Goal: Entertainment & Leisure: Consume media (video, audio)

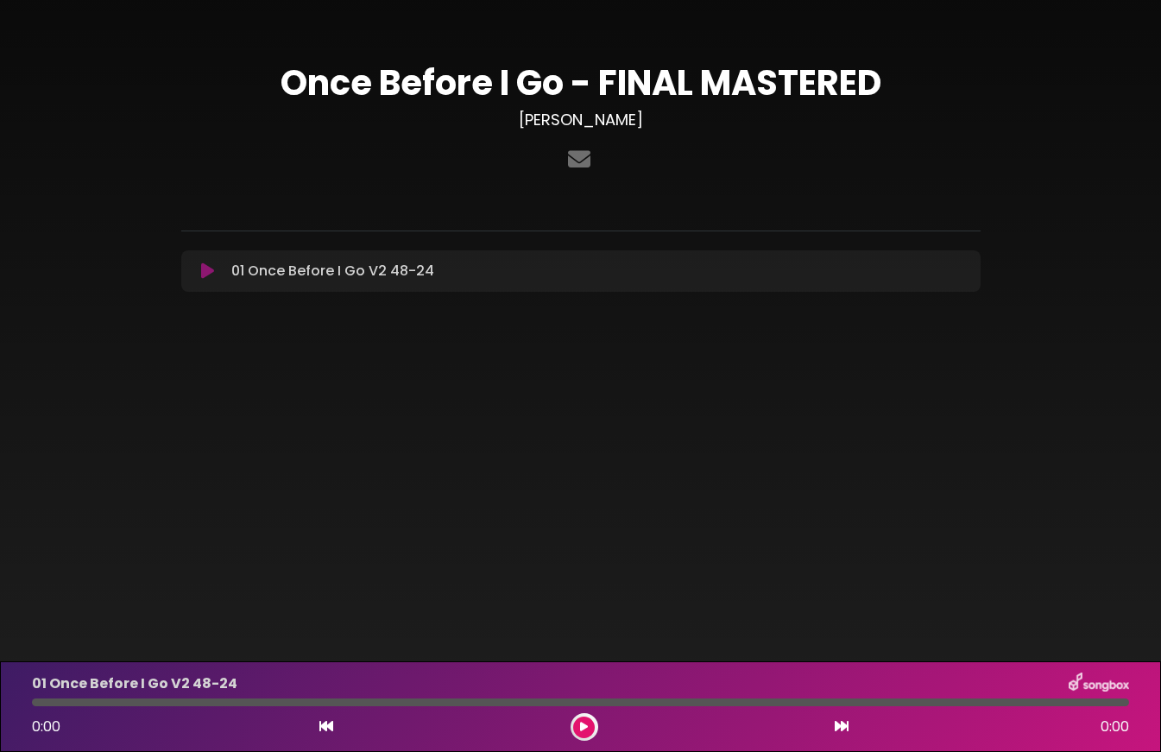
click at [206, 273] on icon at bounding box center [207, 270] width 13 height 17
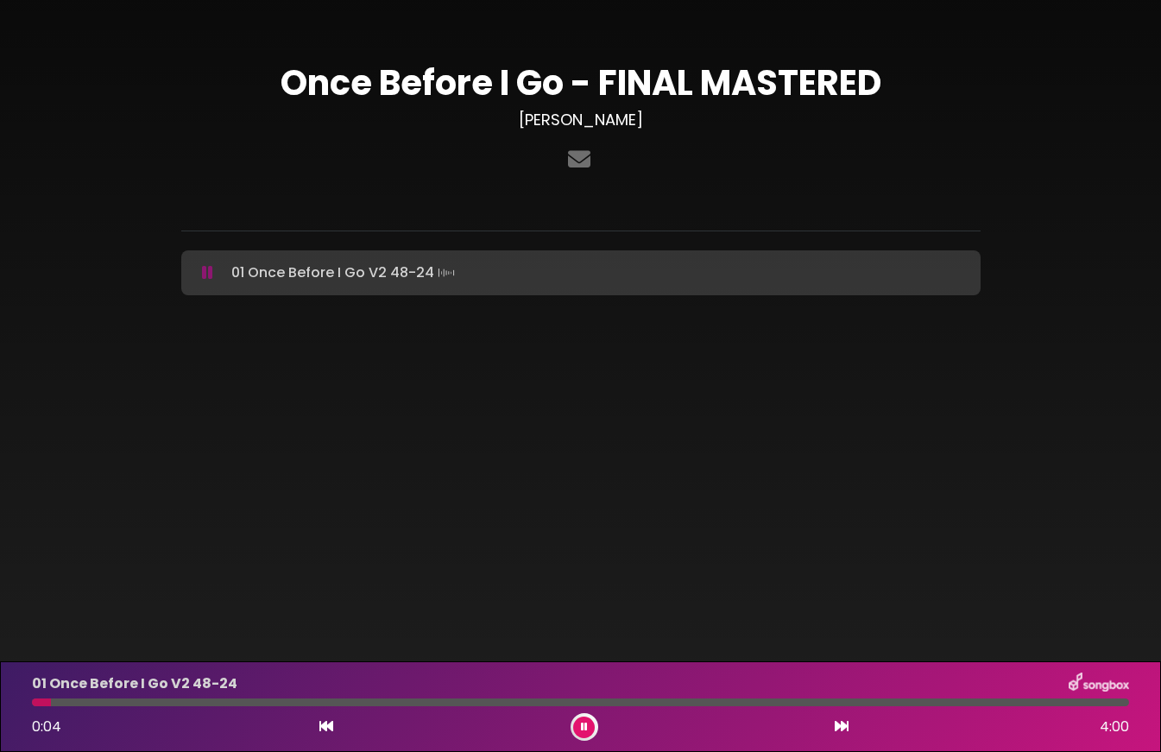
click at [205, 275] on icon at bounding box center [207, 272] width 11 height 17
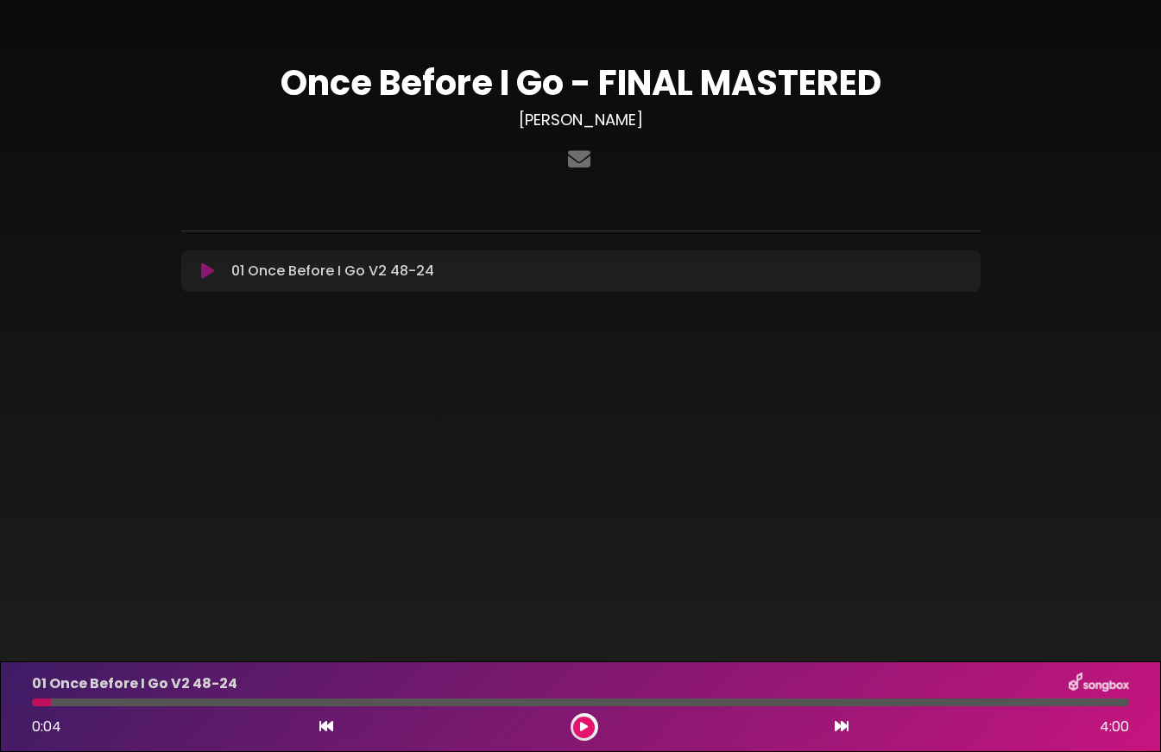
drag, startPoint x: 49, startPoint y: 703, endPoint x: 33, endPoint y: 703, distance: 16.4
click at [33, 703] on div at bounding box center [41, 702] width 19 height 8
click at [324, 723] on icon at bounding box center [326, 726] width 14 height 14
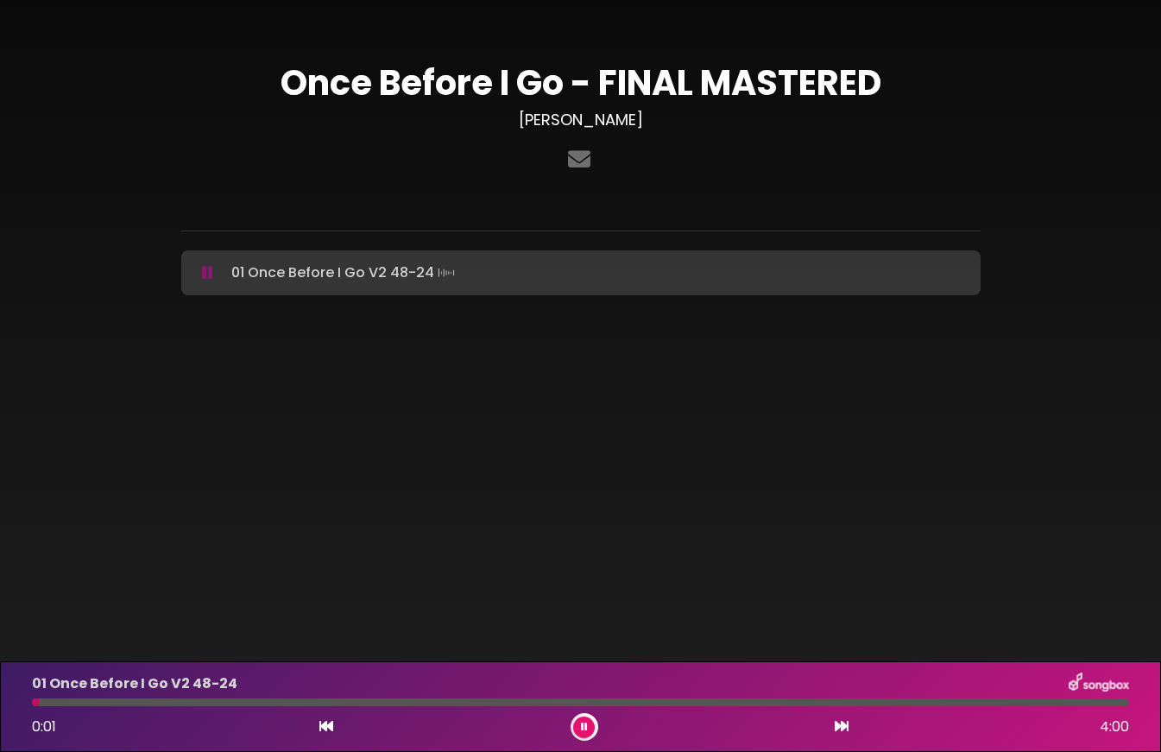
click at [207, 272] on icon at bounding box center [207, 272] width 11 height 17
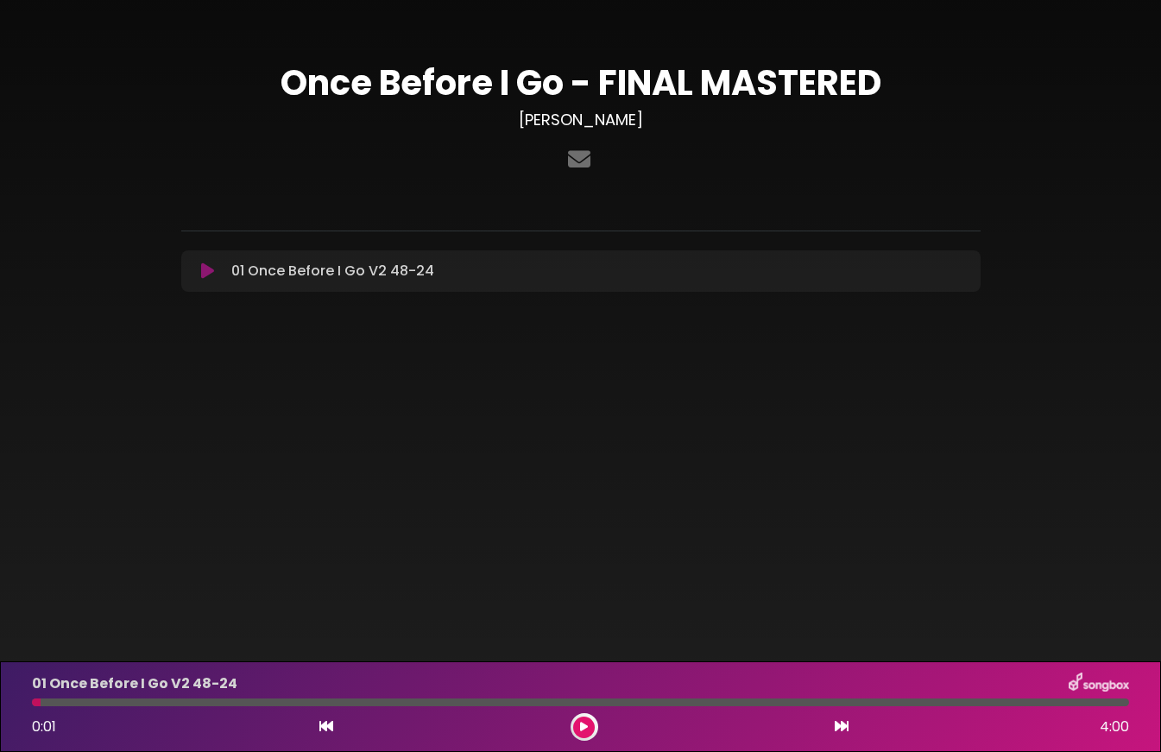
click at [325, 725] on icon at bounding box center [326, 726] width 14 height 14
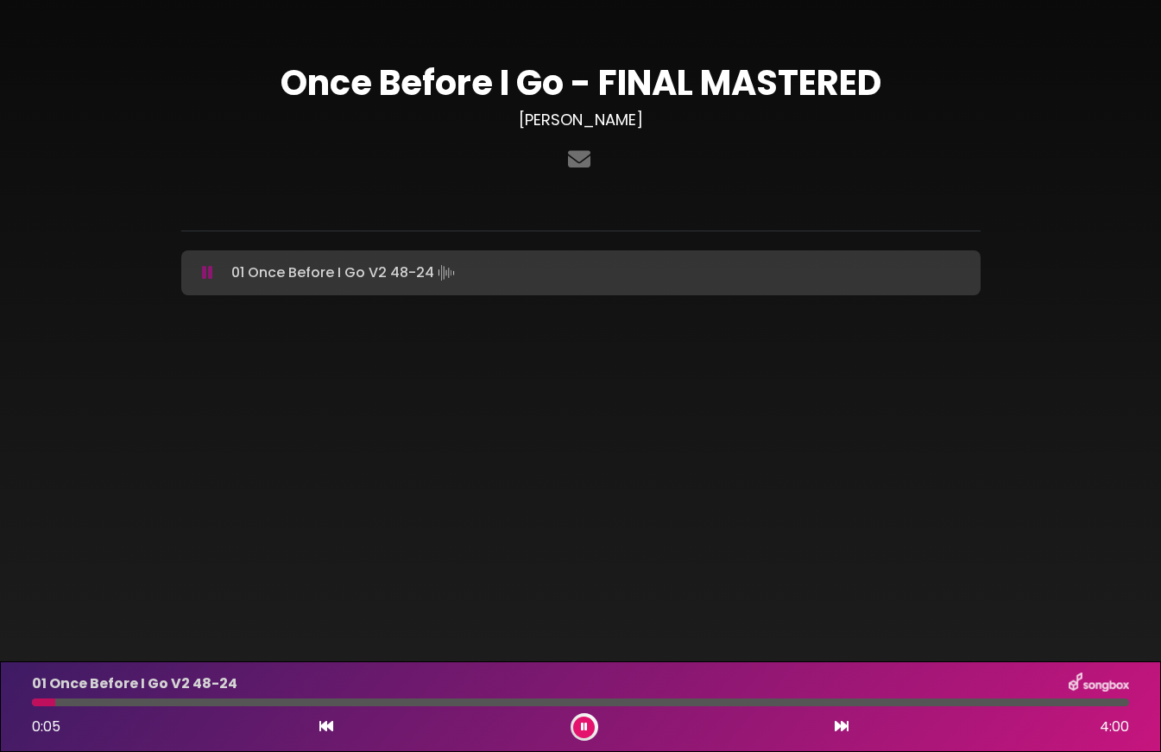
click at [319, 732] on icon at bounding box center [326, 726] width 14 height 14
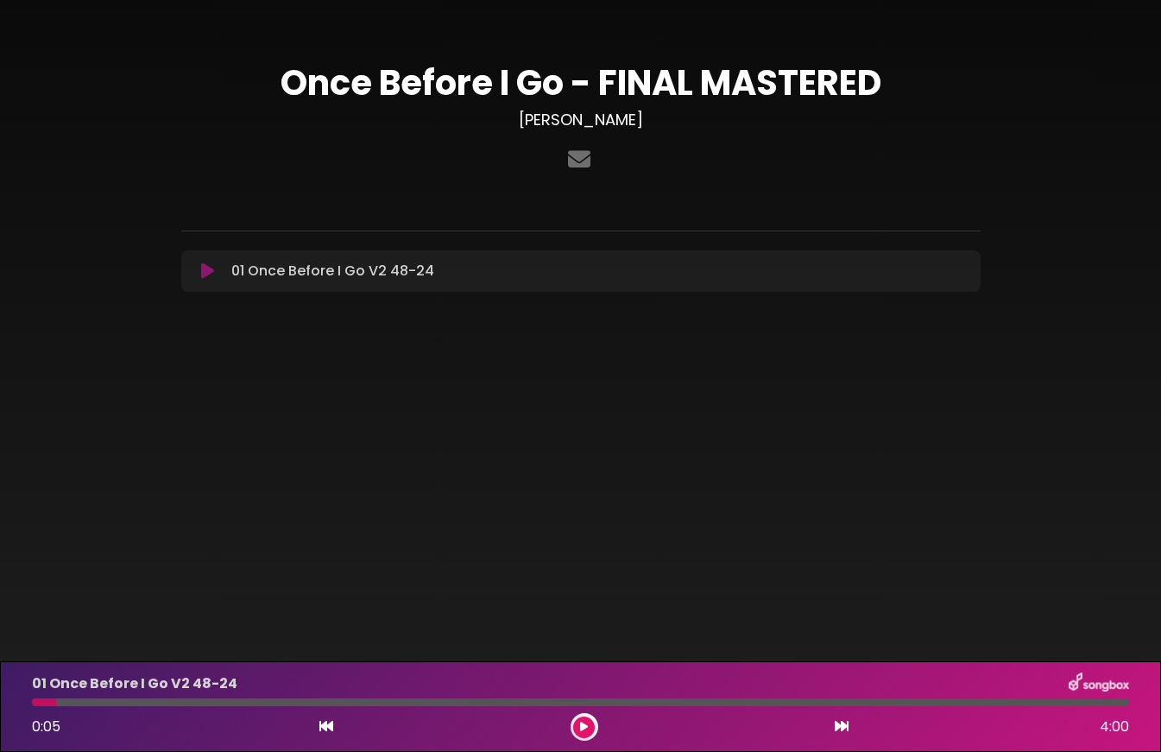
click at [319, 732] on icon at bounding box center [326, 726] width 14 height 14
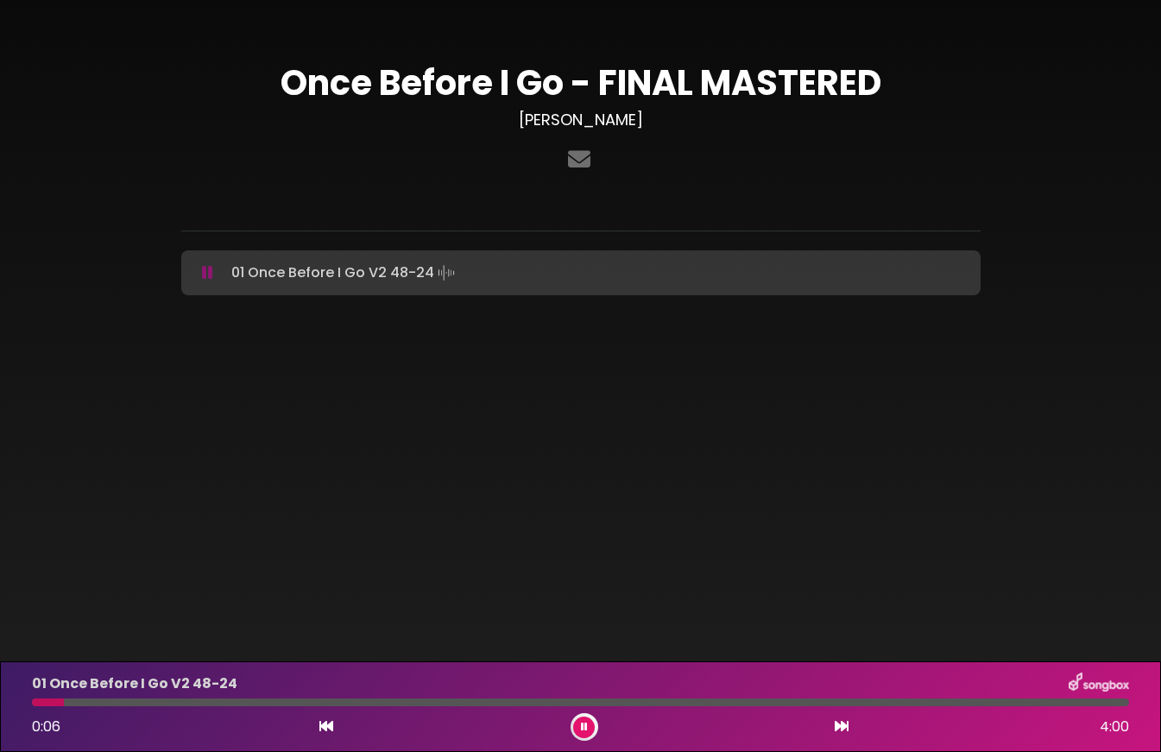
drag, startPoint x: 57, startPoint y: 706, endPoint x: 27, endPoint y: 706, distance: 30.2
click at [27, 706] on div "01 Once Before I Go V2 48-24 0:06 4:00" at bounding box center [581, 706] width 1118 height 68
drag, startPoint x: 38, startPoint y: 704, endPoint x: 11, endPoint y: 704, distance: 26.8
click at [11, 704] on div "01 Once Before I Go V2 48-24 0:00 4:00" at bounding box center [580, 706] width 1161 height 91
